Goal: Transaction & Acquisition: Purchase product/service

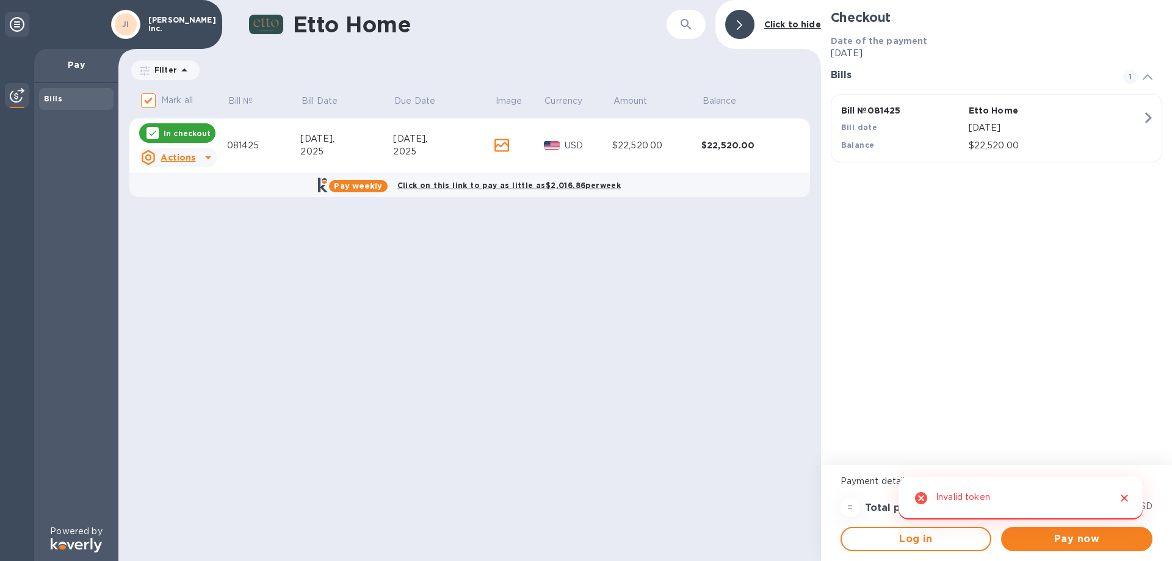
click at [1122, 498] on icon "Close" at bounding box center [1125, 498] width 12 height 12
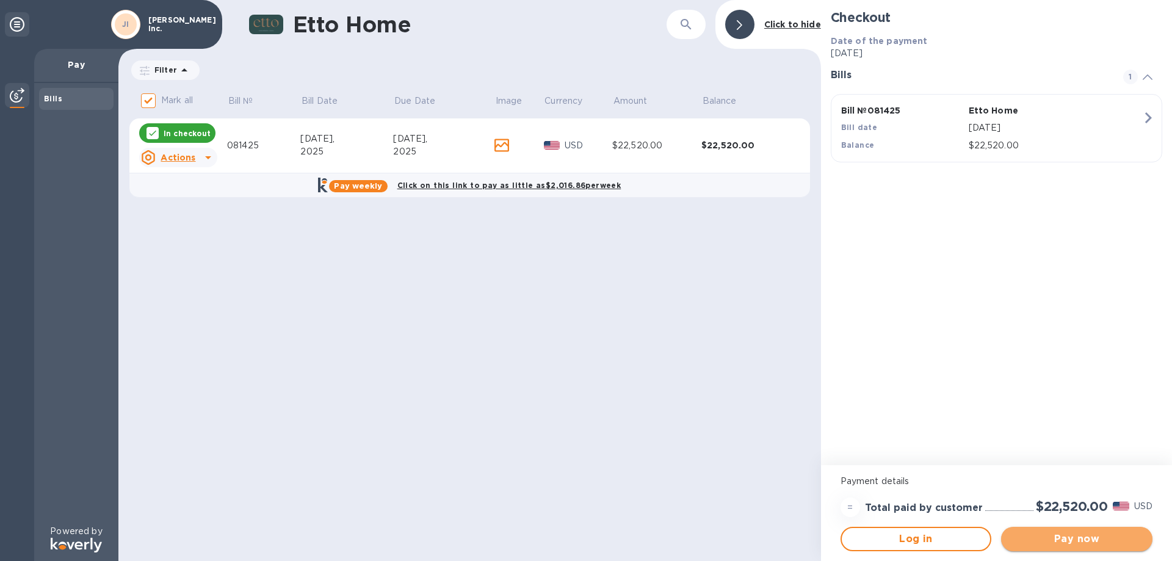
click at [1047, 544] on span "Pay now" at bounding box center [1077, 539] width 132 height 15
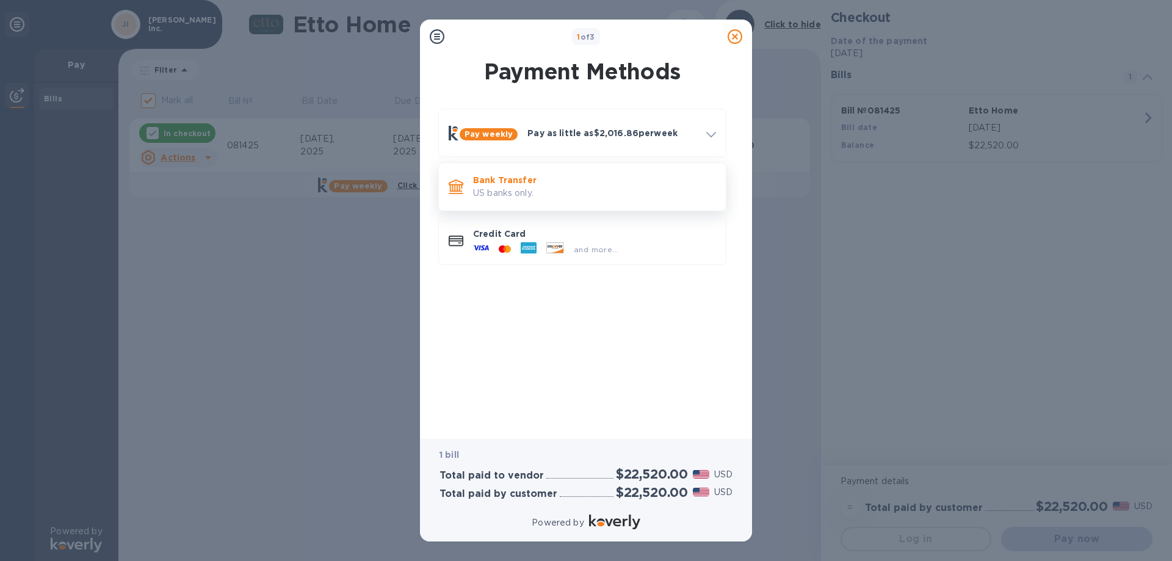
click at [587, 197] on p "US banks only." at bounding box center [594, 193] width 243 height 13
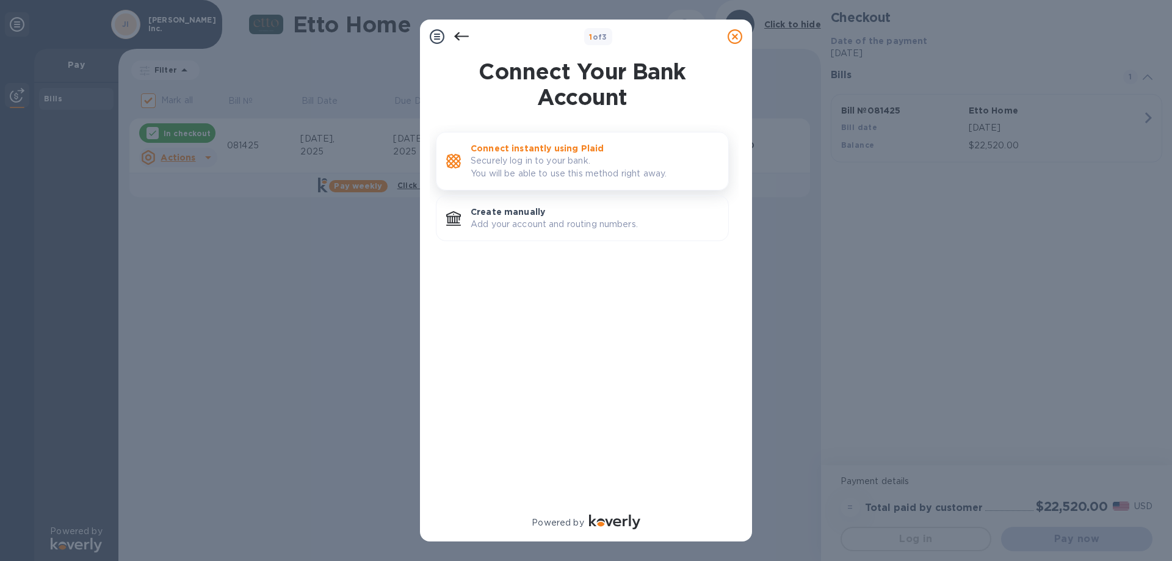
click at [586, 167] on p "Securely log in to your bank. You will be able to use this method right away." at bounding box center [595, 167] width 248 height 26
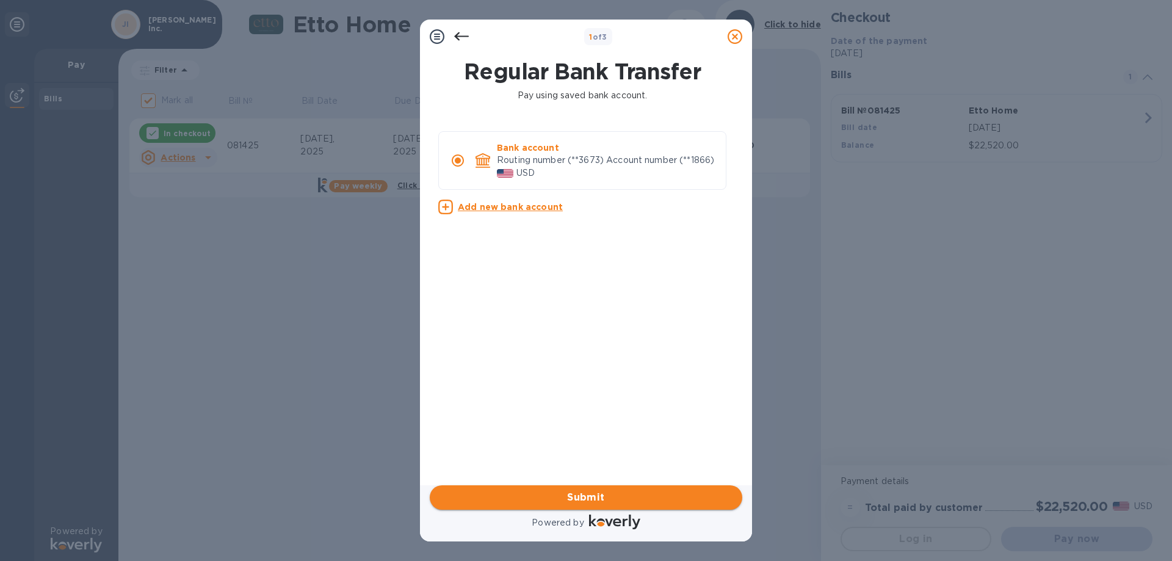
click at [593, 487] on button "Submit" at bounding box center [586, 497] width 313 height 24
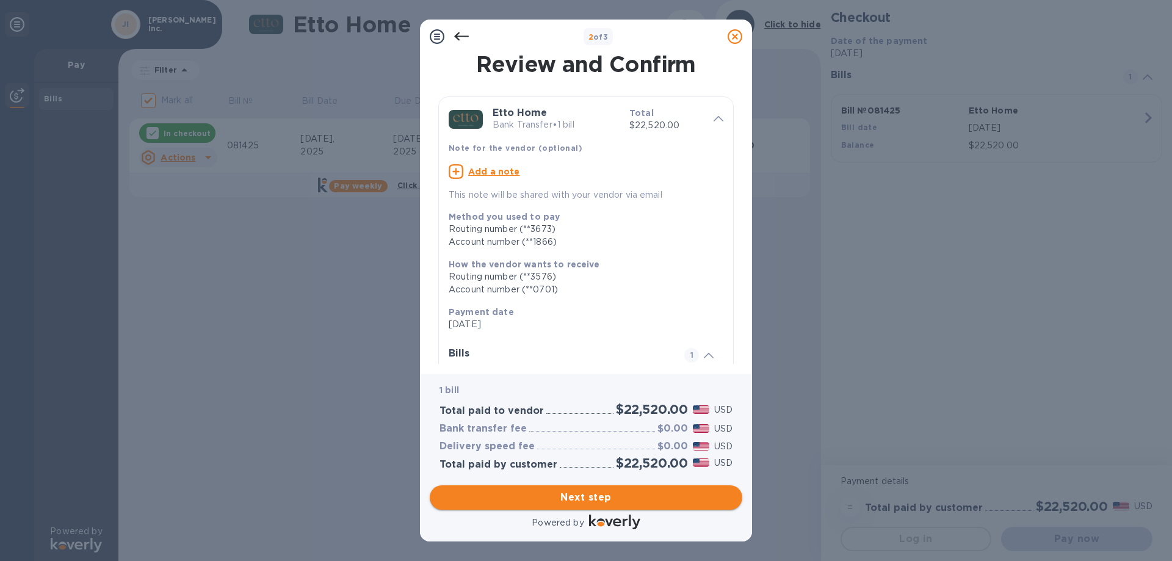
click at [593, 487] on button "Next step" at bounding box center [586, 497] width 313 height 24
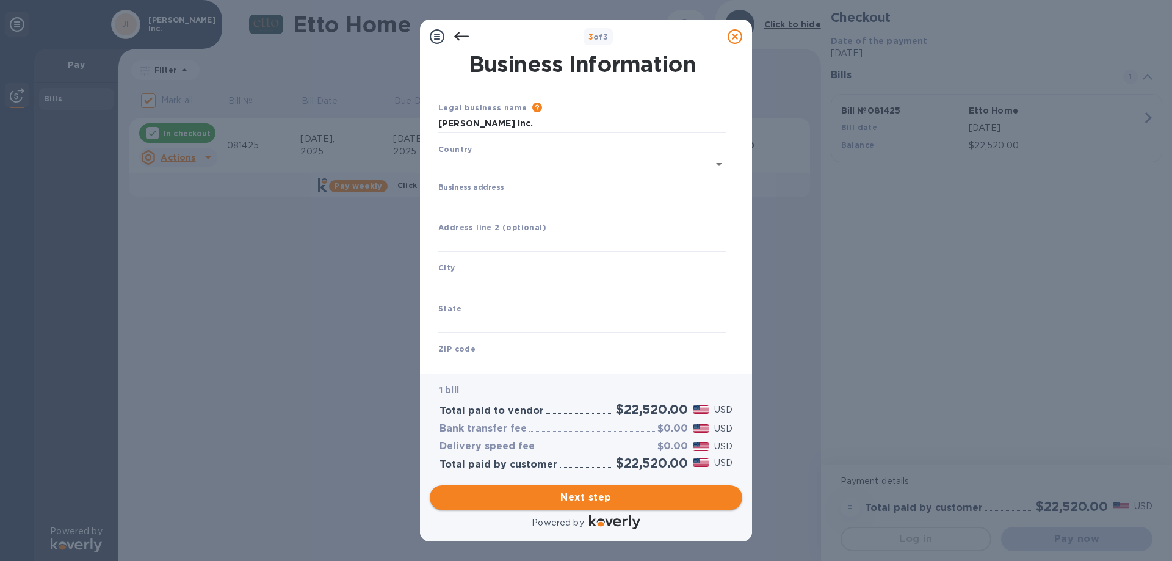
type input "[GEOGRAPHIC_DATA]"
click at [552, 184] on div "Business address" at bounding box center [582, 195] width 288 height 28
click at [553, 192] on input "Business address" at bounding box center [582, 200] width 288 height 18
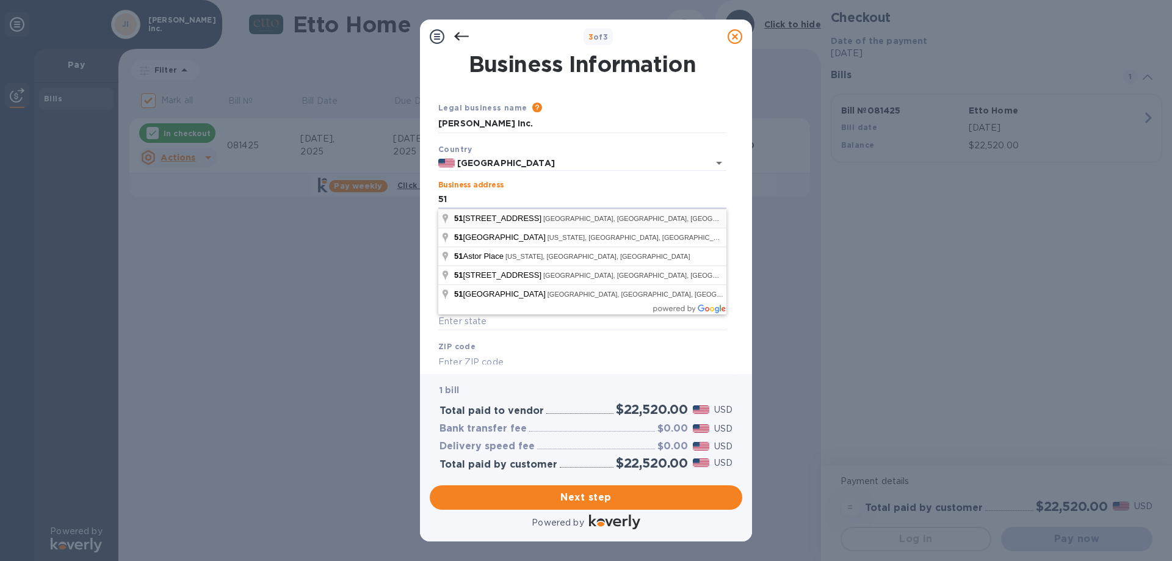
type input "[STREET_ADDRESS][PERSON_NAME]"
click at [536, 322] on input "text" at bounding box center [582, 322] width 288 height 18
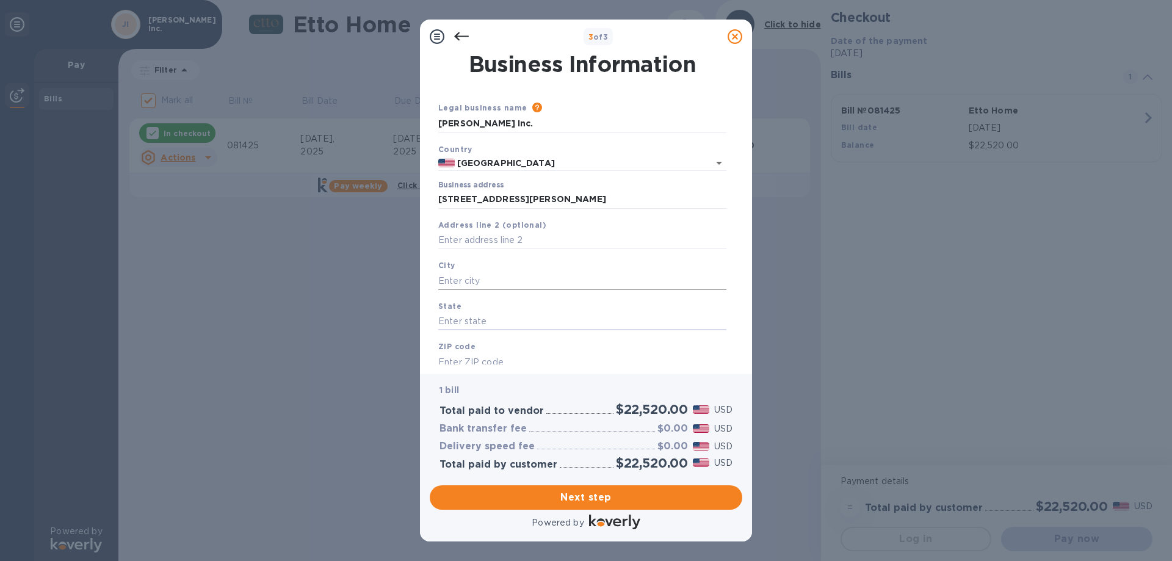
click at [540, 280] on input "text" at bounding box center [582, 281] width 288 height 18
type input "[GEOGRAPHIC_DATA]"
type input "NY"
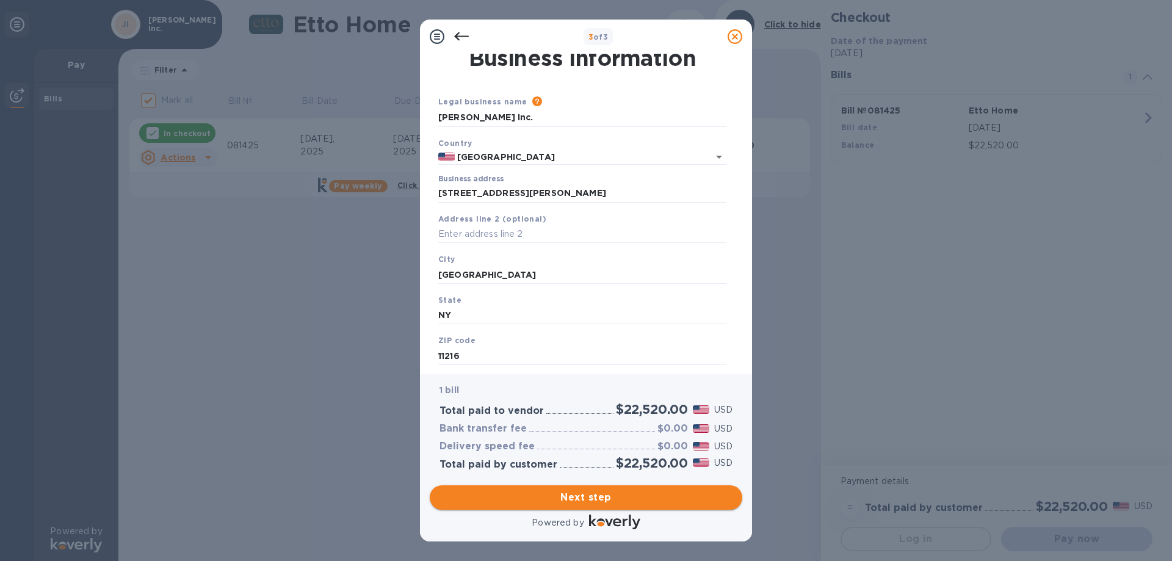
type input "11216"
click at [650, 487] on button "Next step" at bounding box center [586, 497] width 313 height 24
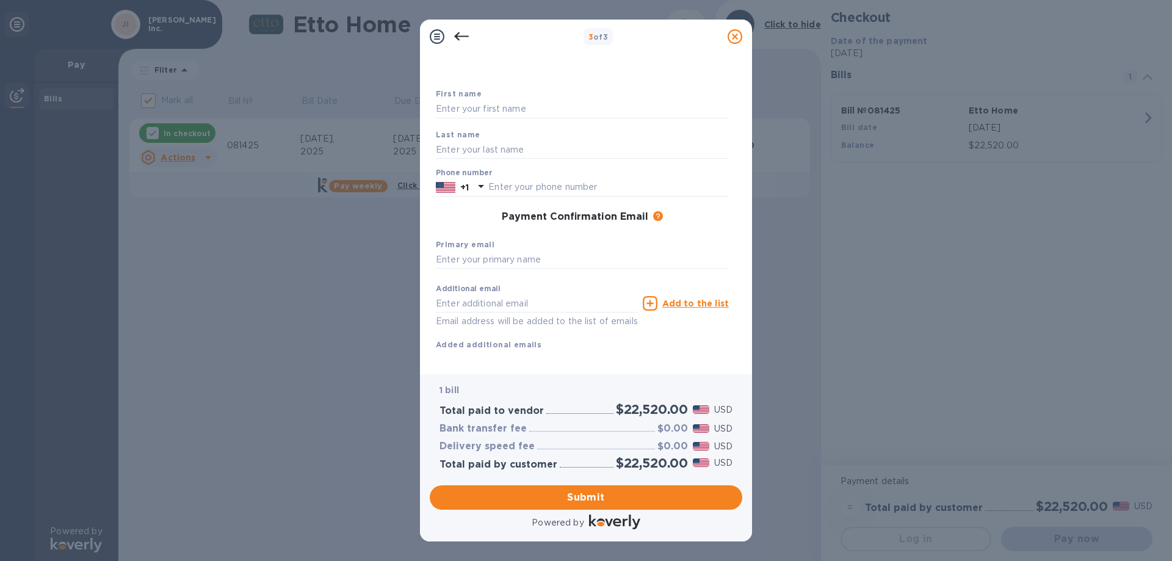
scroll to position [65, 0]
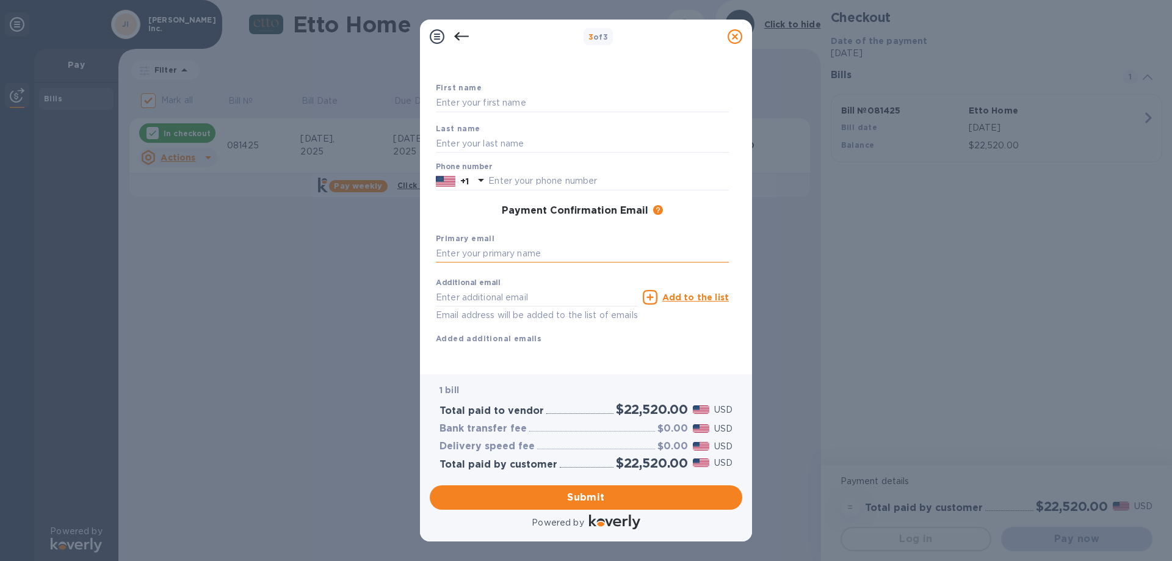
click at [589, 245] on input "text" at bounding box center [582, 254] width 293 height 18
type input "[EMAIL_ADDRESS][DOMAIN_NAME]"
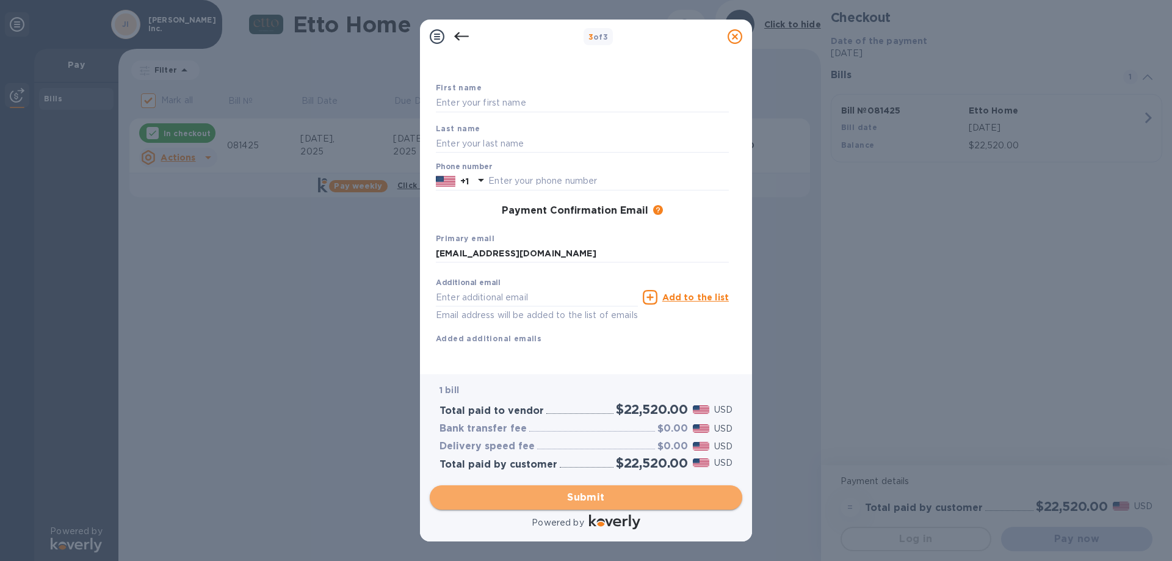
click at [584, 495] on span "Submit" at bounding box center [586, 497] width 293 height 15
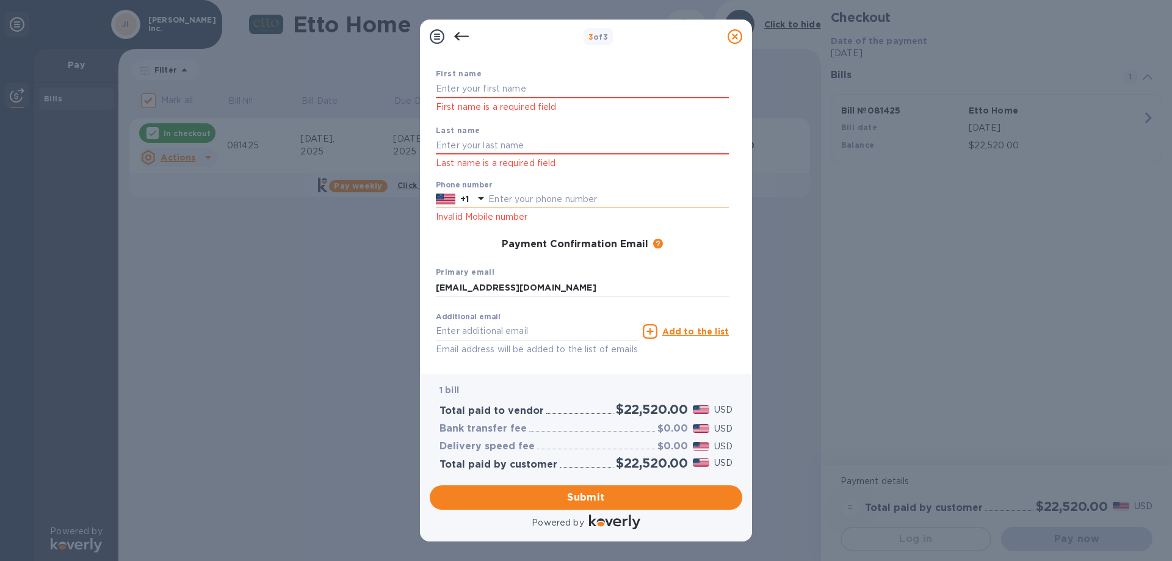
click at [537, 197] on input "text" at bounding box center [609, 200] width 241 height 18
type input "6462679924"
type input "Jarret"
type input "[PERSON_NAME]"
type input "[EMAIL_ADDRESS][DOMAIN_NAME]"
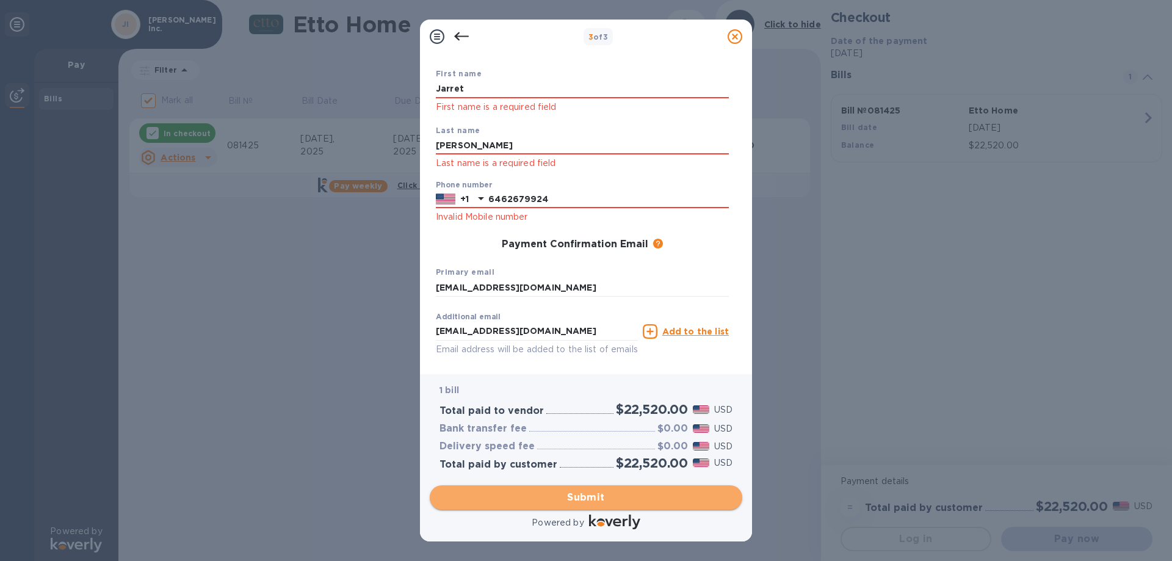
click at [591, 489] on button "Submit" at bounding box center [586, 497] width 313 height 24
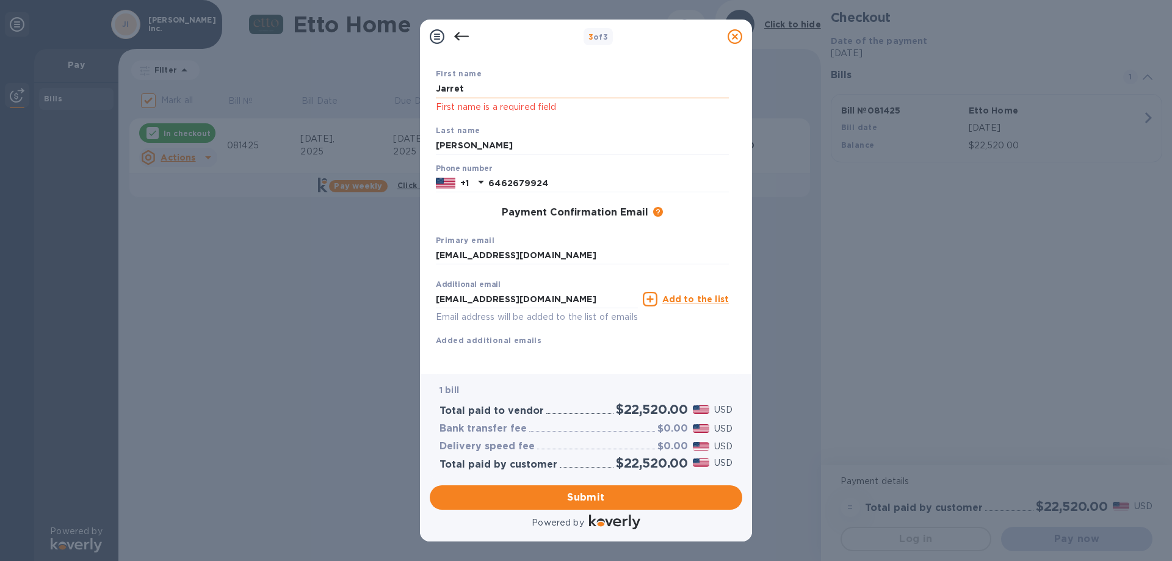
click at [521, 93] on input "Jarret" at bounding box center [582, 89] width 293 height 18
click at [485, 92] on input "Jarret" at bounding box center [582, 89] width 293 height 18
click at [498, 143] on input "[PERSON_NAME]" at bounding box center [582, 146] width 293 height 18
click at [495, 95] on input "Jarret" at bounding box center [582, 89] width 293 height 18
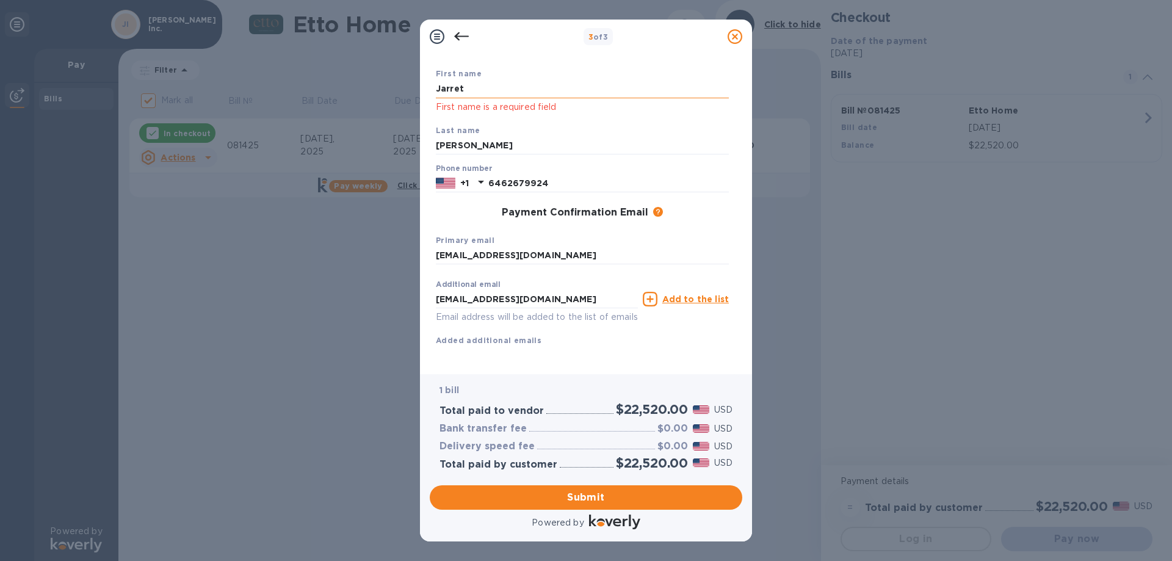
click at [495, 95] on input "Jarret" at bounding box center [582, 89] width 293 height 18
type input "Jarret"
click at [594, 497] on span "Submit" at bounding box center [586, 497] width 293 height 15
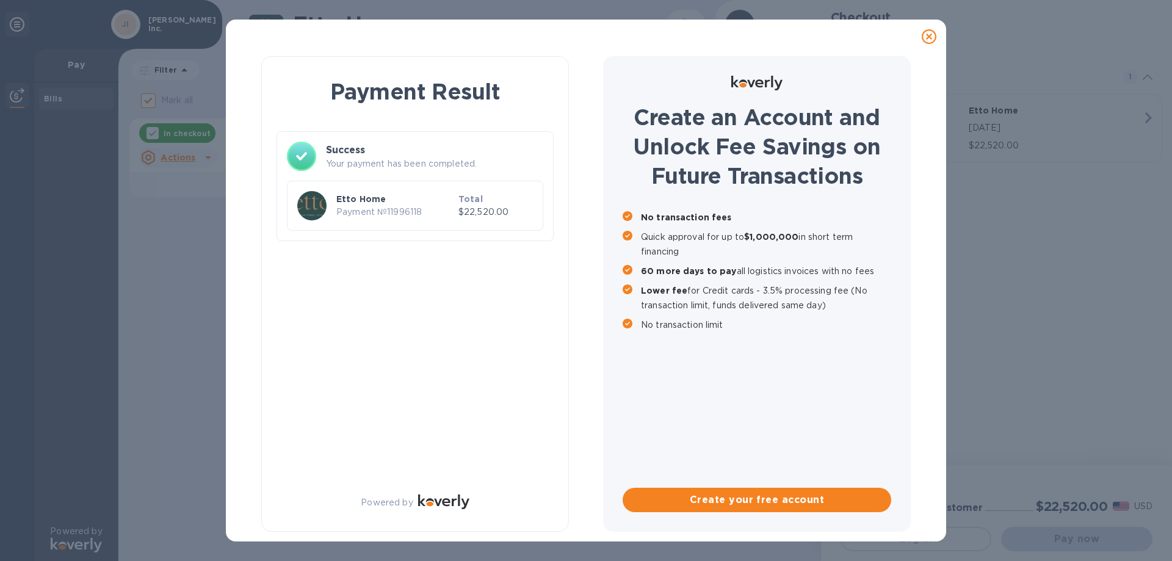
checkbox input "false"
click at [438, 209] on p "Payment № 11996118" at bounding box center [394, 212] width 117 height 13
